Goal: Information Seeking & Learning: Learn about a topic

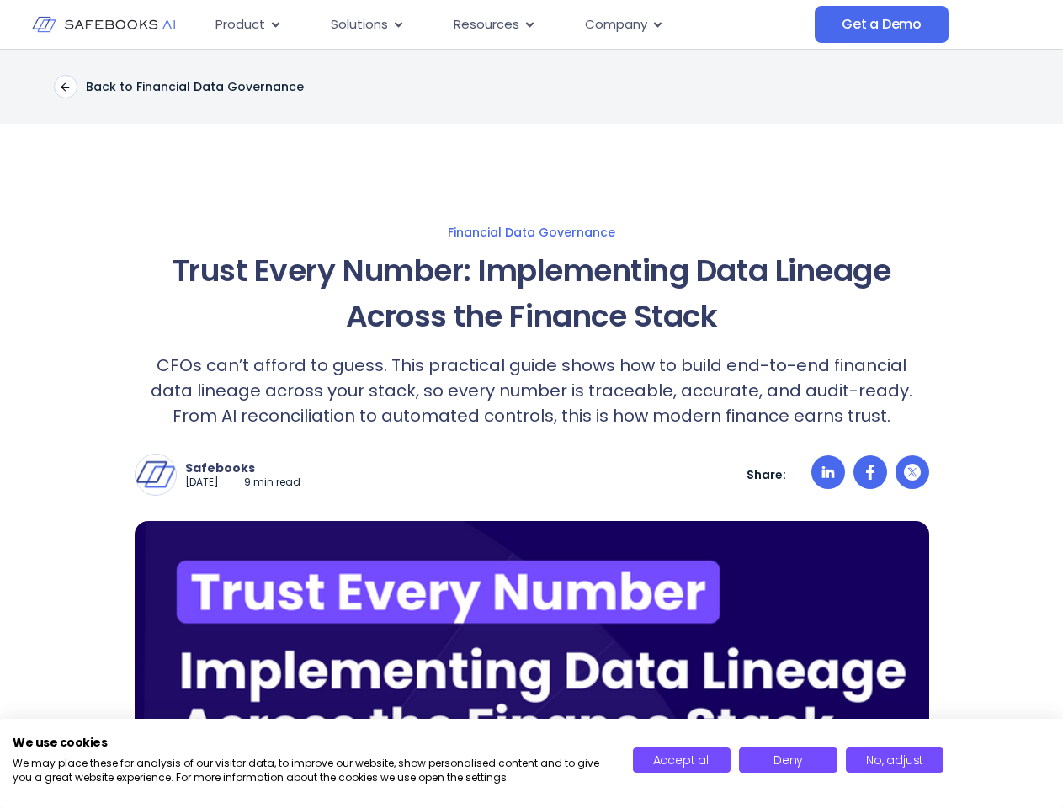
click at [531, 404] on p "CFOs can’t afford to guess. This practical guide shows how to build end-to-end …" at bounding box center [532, 391] width 795 height 76
click at [531, 429] on p "CFOs can’t afford to guess. This practical guide shows how to build end-to-end …" at bounding box center [532, 391] width 795 height 76
click at [156, 475] on img at bounding box center [156, 475] width 40 height 40
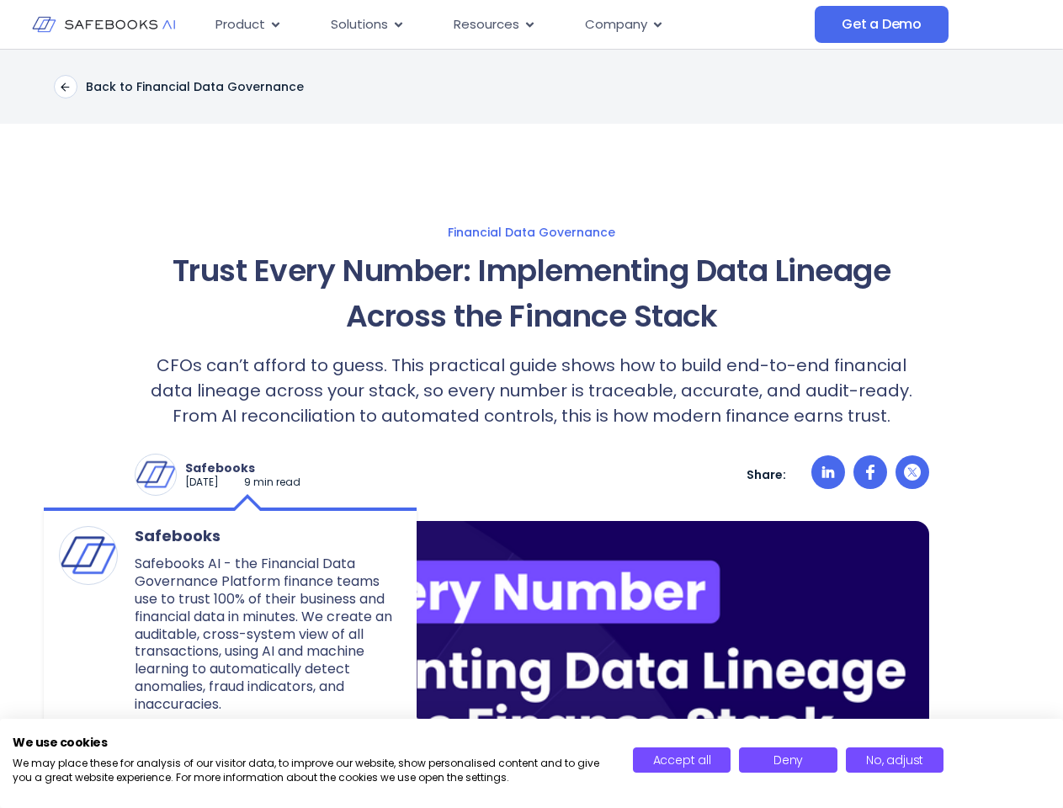
click at [256, 468] on p "Safebooks" at bounding box center [242, 468] width 115 height 15
click at [828, 475] on icon at bounding box center [828, 472] width 13 height 12
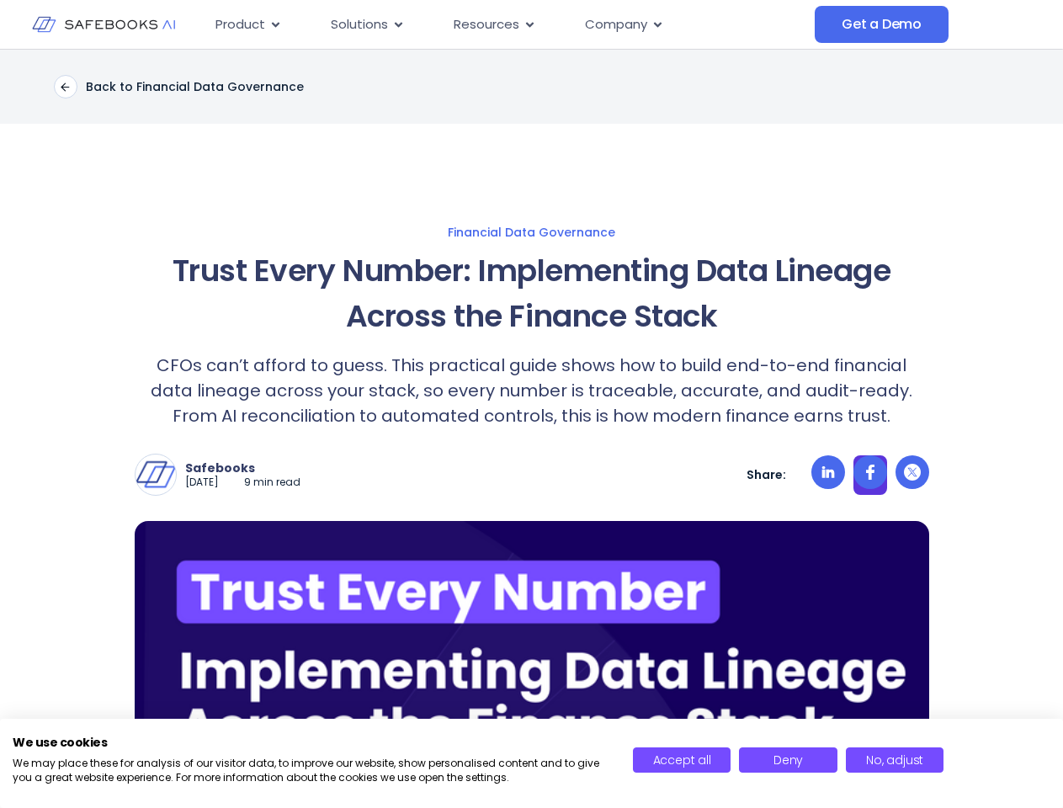
click at [871, 475] on icon at bounding box center [870, 472] width 8 height 15
click at [913, 475] on icon at bounding box center [912, 472] width 17 height 17
click at [532, 664] on img at bounding box center [532, 722] width 795 height 403
click at [682, 760] on span "Accept all" at bounding box center [682, 760] width 58 height 17
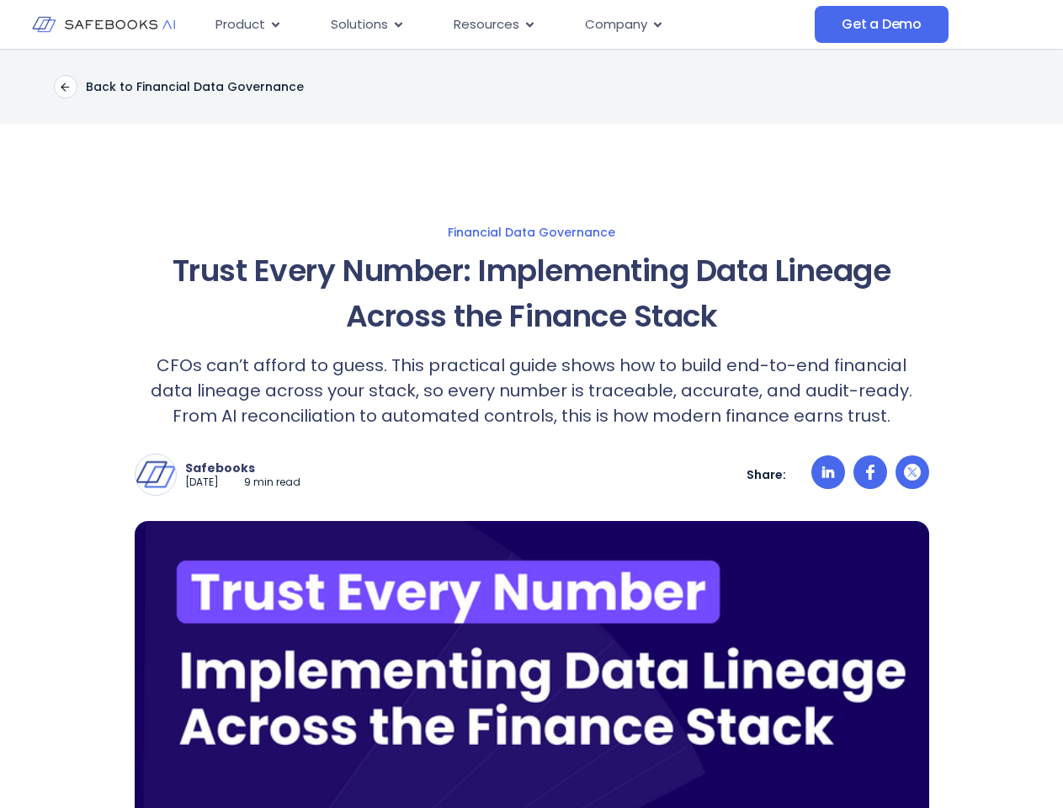
click at [788, 760] on img at bounding box center [532, 722] width 795 height 403
